Goal: Task Accomplishment & Management: Complete application form

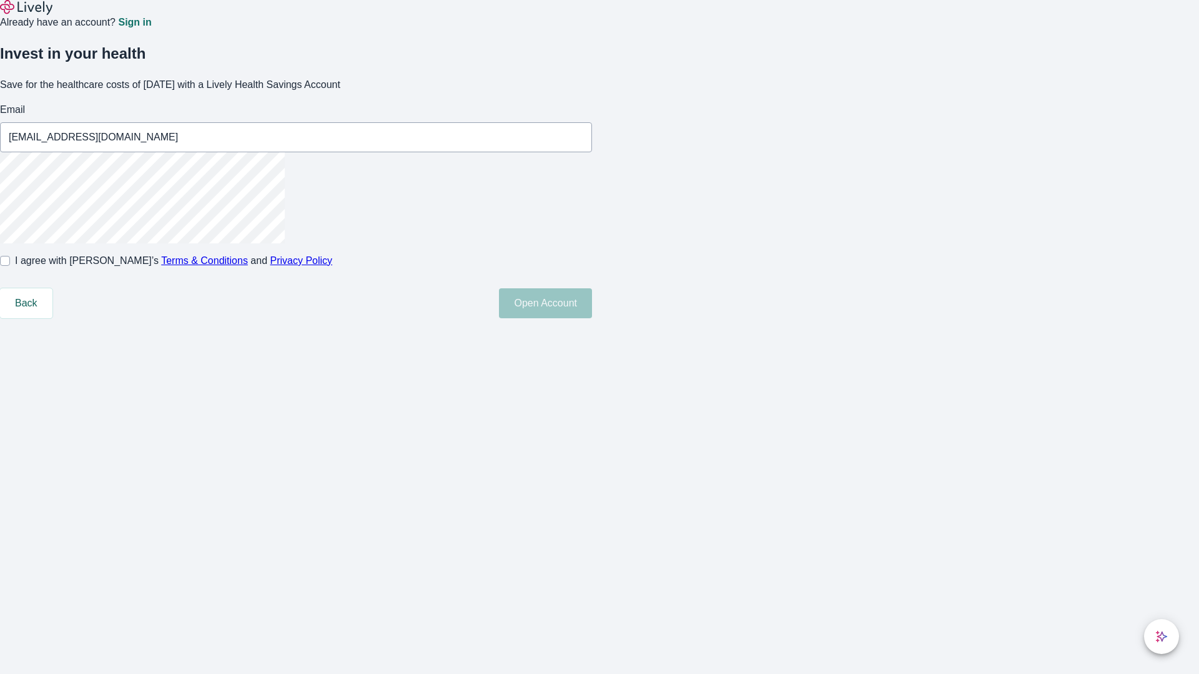
click at [10, 266] on input "I agree with Lively’s Terms & Conditions and Privacy Policy" at bounding box center [5, 261] width 10 height 10
checkbox input "true"
click at [592, 318] on button "Open Account" at bounding box center [545, 303] width 93 height 30
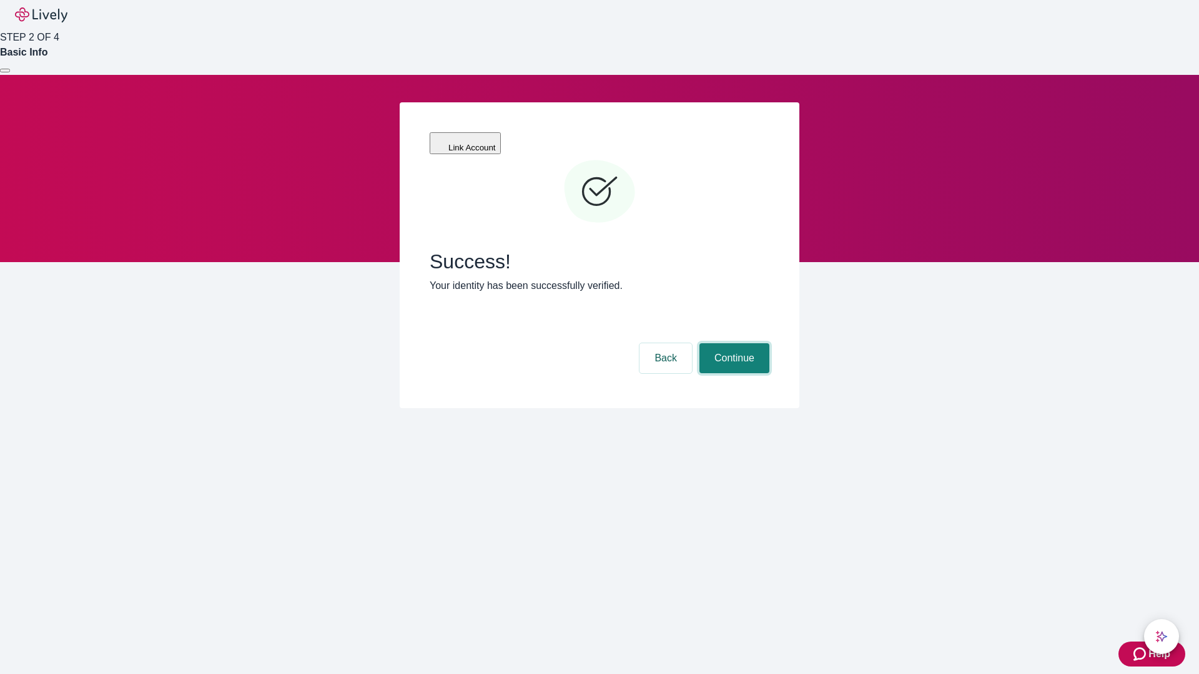
click at [732, 343] on button "Continue" at bounding box center [734, 358] width 70 height 30
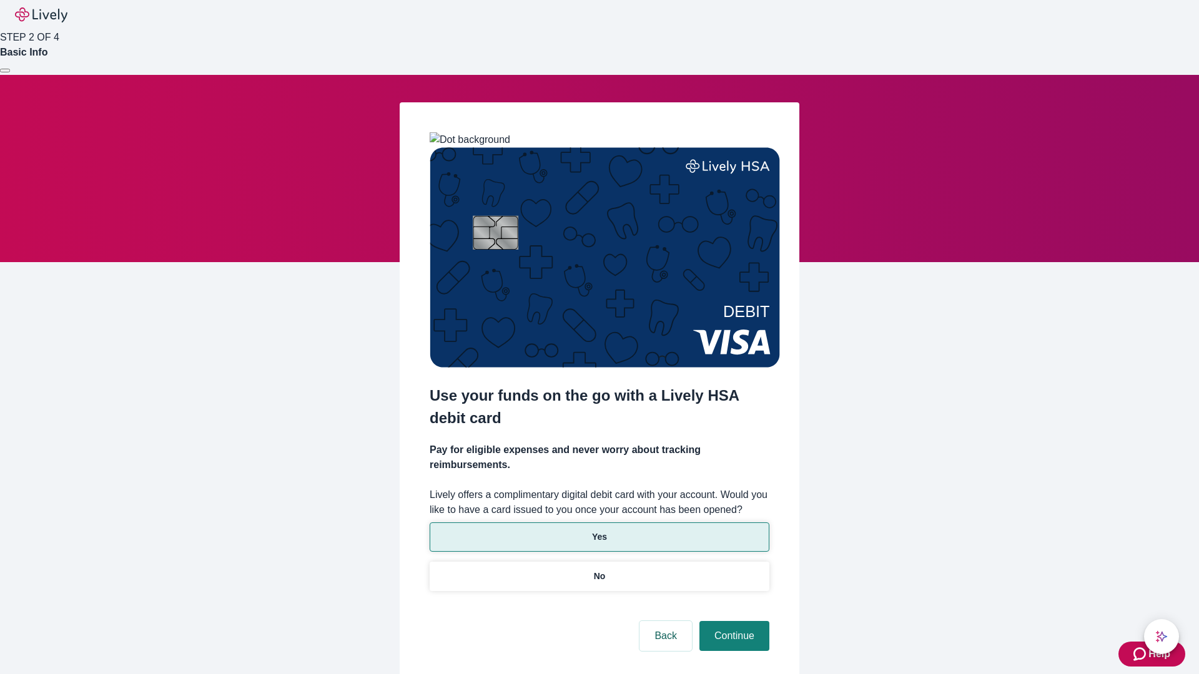
click at [599, 531] on p "Yes" at bounding box center [599, 537] width 15 height 13
click at [732, 621] on button "Continue" at bounding box center [734, 636] width 70 height 30
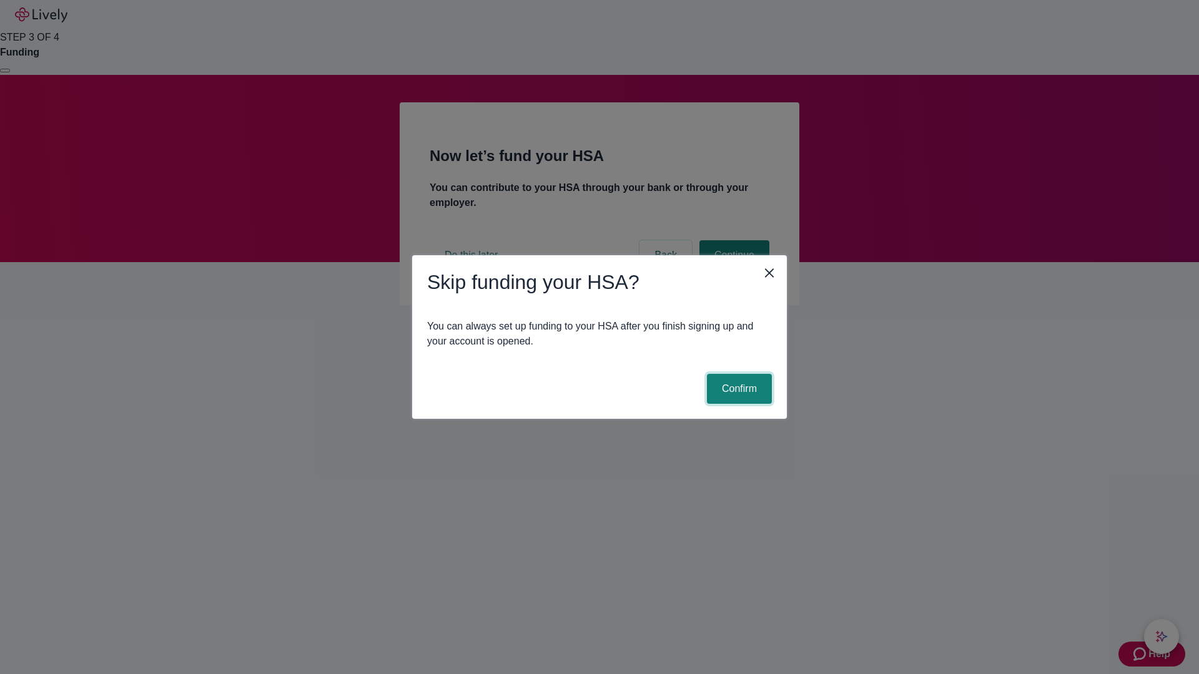
click at [737, 389] on button "Confirm" at bounding box center [739, 389] width 65 height 30
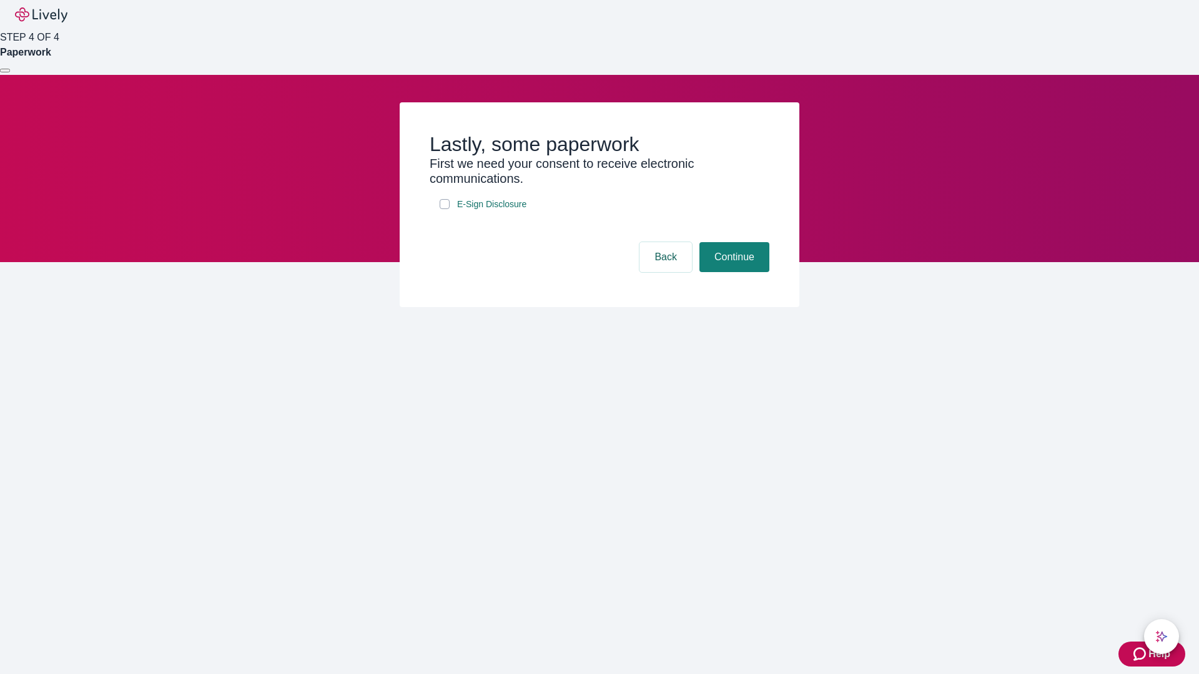
click at [445, 209] on input "E-Sign Disclosure" at bounding box center [445, 204] width 10 height 10
checkbox input "true"
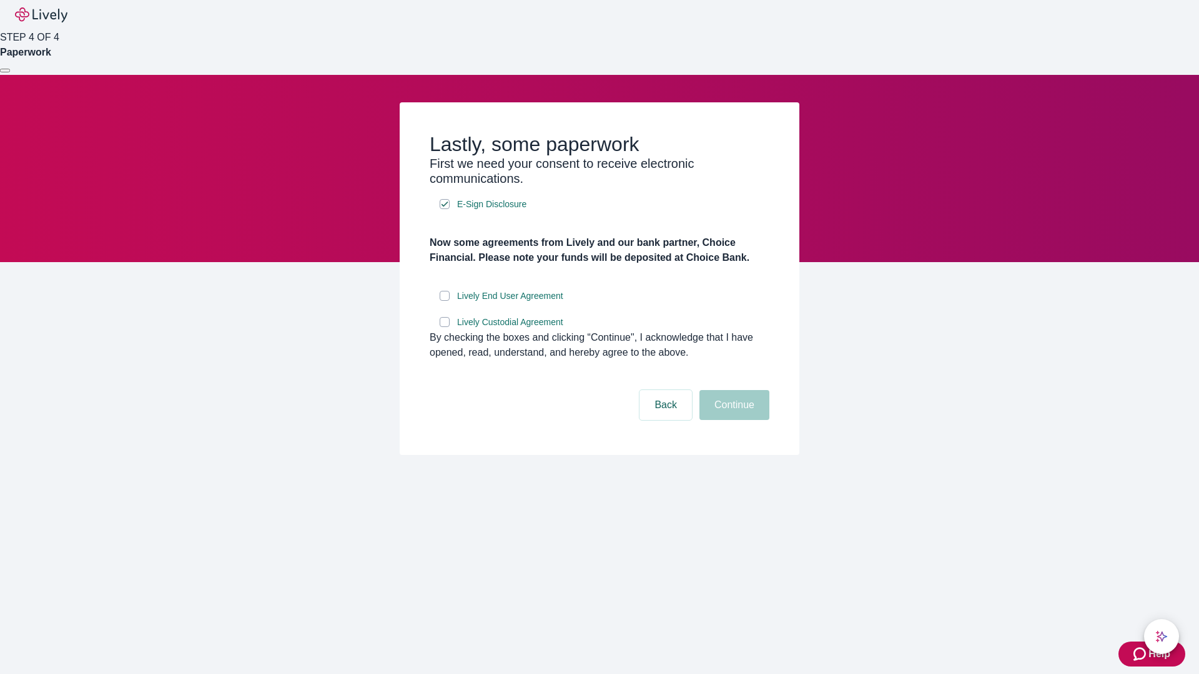
click at [445, 301] on input "Lively End User Agreement" at bounding box center [445, 296] width 10 height 10
checkbox input "true"
click at [445, 327] on input "Lively Custodial Agreement" at bounding box center [445, 322] width 10 height 10
checkbox input "true"
click at [732, 420] on button "Continue" at bounding box center [734, 405] width 70 height 30
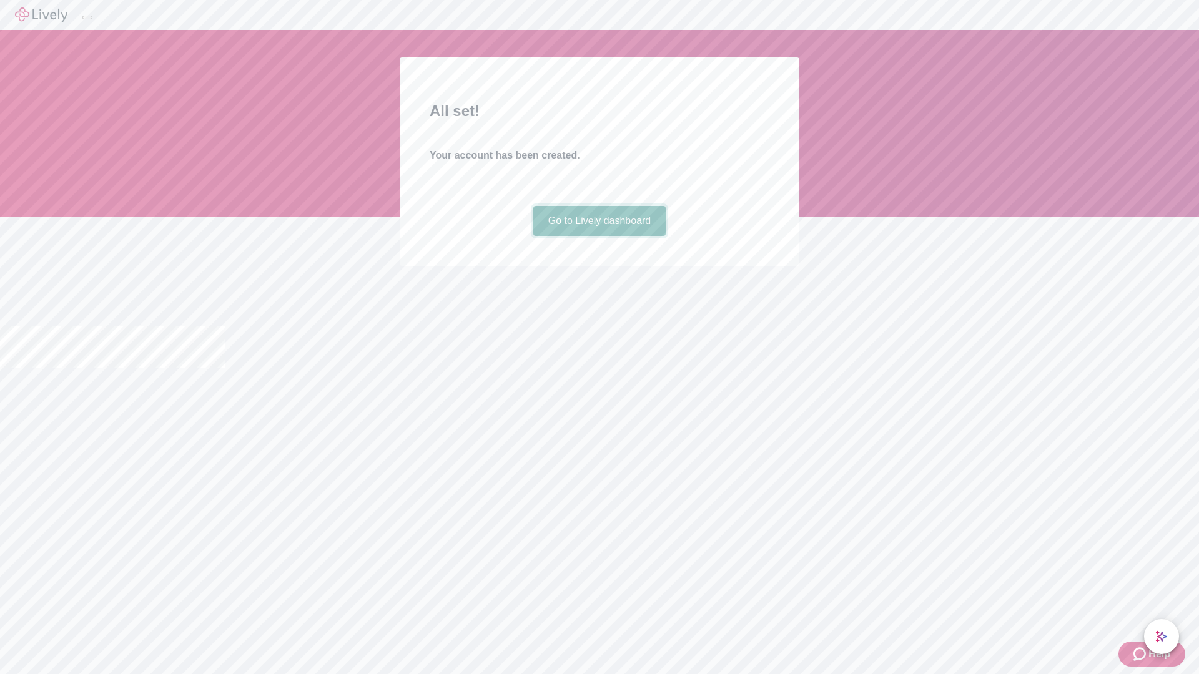
click at [599, 236] on link "Go to Lively dashboard" at bounding box center [599, 221] width 133 height 30
